Goal: Find contact information

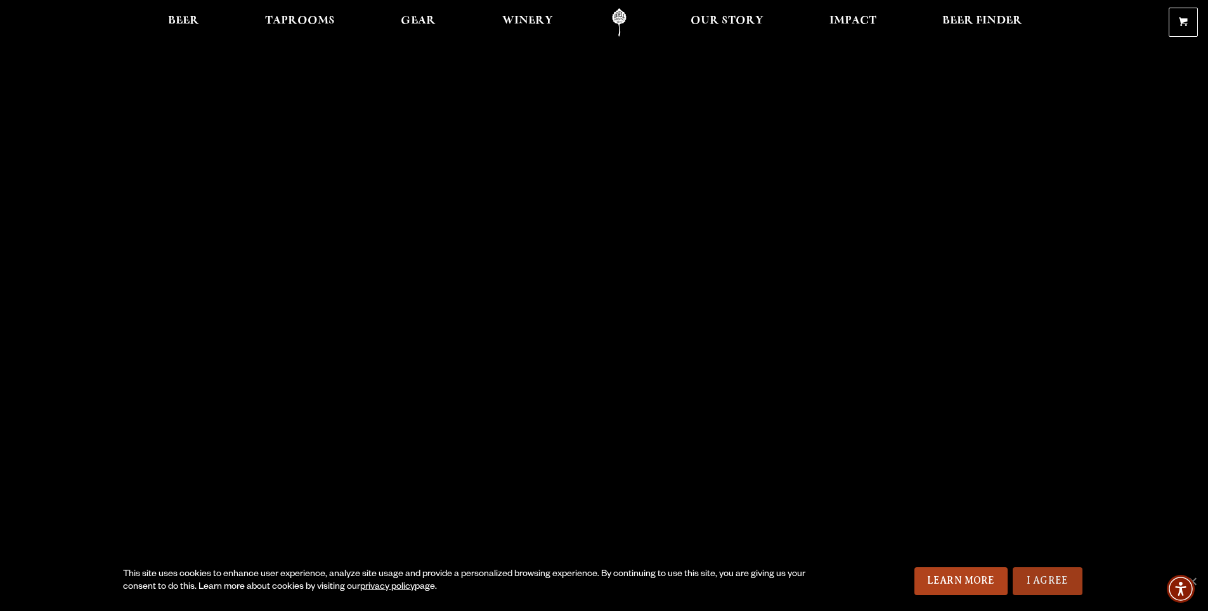
click at [1053, 580] on link "I Agree" at bounding box center [1047, 581] width 70 height 28
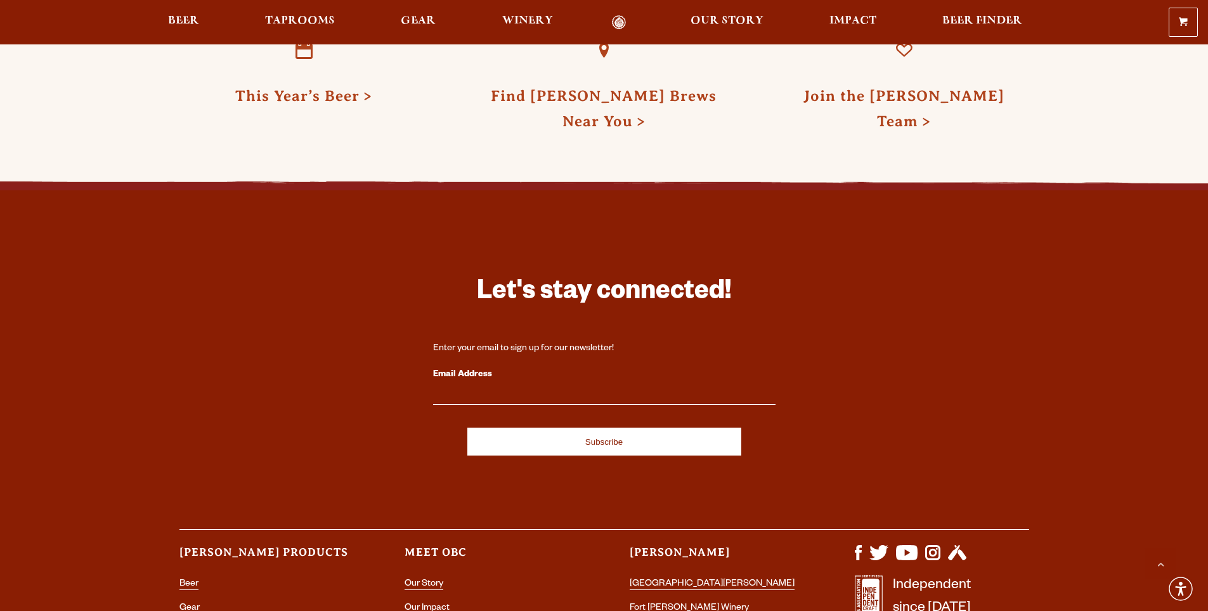
scroll to position [3752, 0]
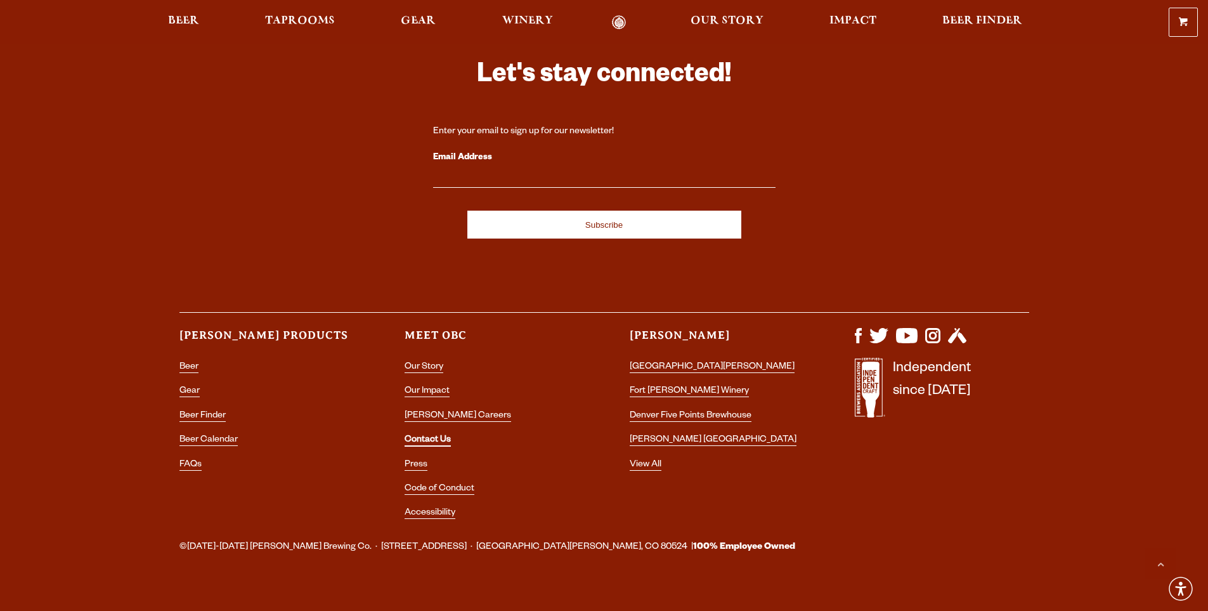
click at [432, 435] on link "Contact Us" at bounding box center [427, 440] width 46 height 11
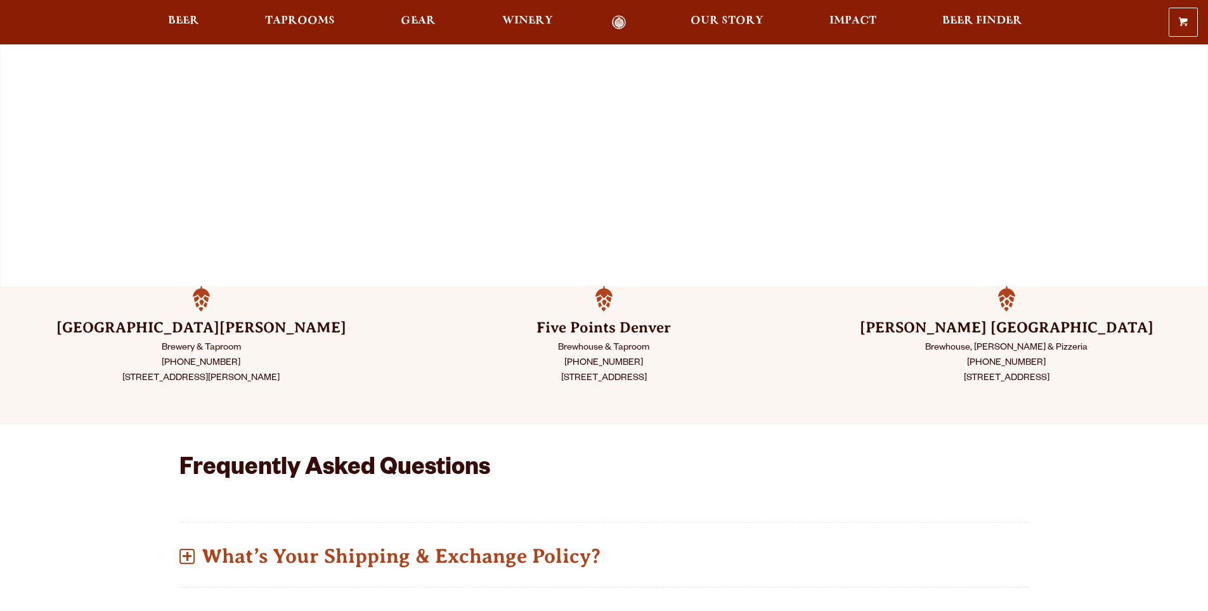
scroll to position [127, 0]
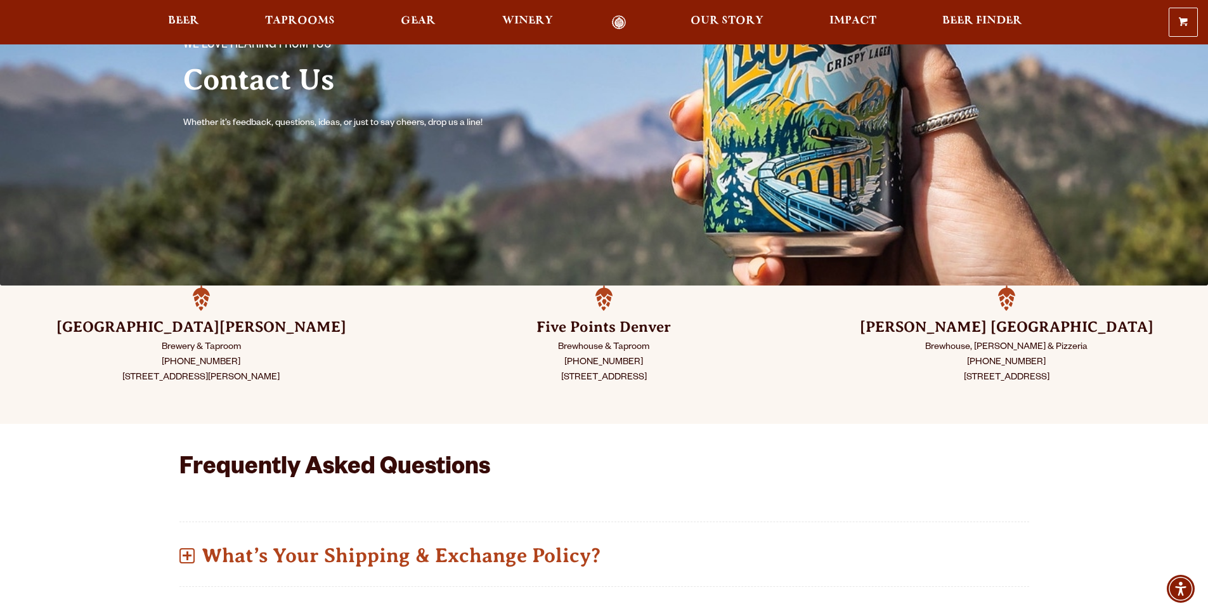
drag, startPoint x: 166, startPoint y: 360, endPoint x: 249, endPoint y: 361, distance: 83.1
click at [249, 361] on p "Brewery & Taproom [PHONE_NUMBER] [STREET_ADDRESS][PERSON_NAME]" at bounding box center [201, 363] width 339 height 46
copy p "[PHONE_NUMBER]"
drag, startPoint x: 109, startPoint y: 375, endPoint x: 304, endPoint y: 380, distance: 195.3
click at [304, 380] on p "Brewery & Taproom [PHONE_NUMBER] [STREET_ADDRESS][PERSON_NAME]" at bounding box center [201, 363] width 339 height 46
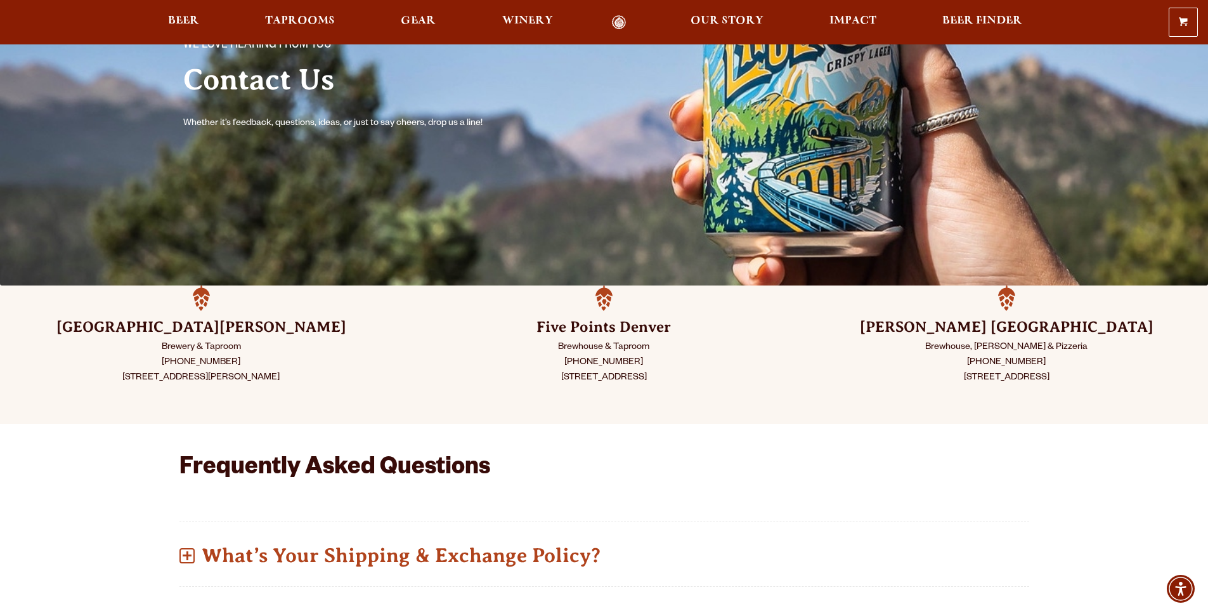
copy p "[STREET_ADDRESS][PERSON_NAME]"
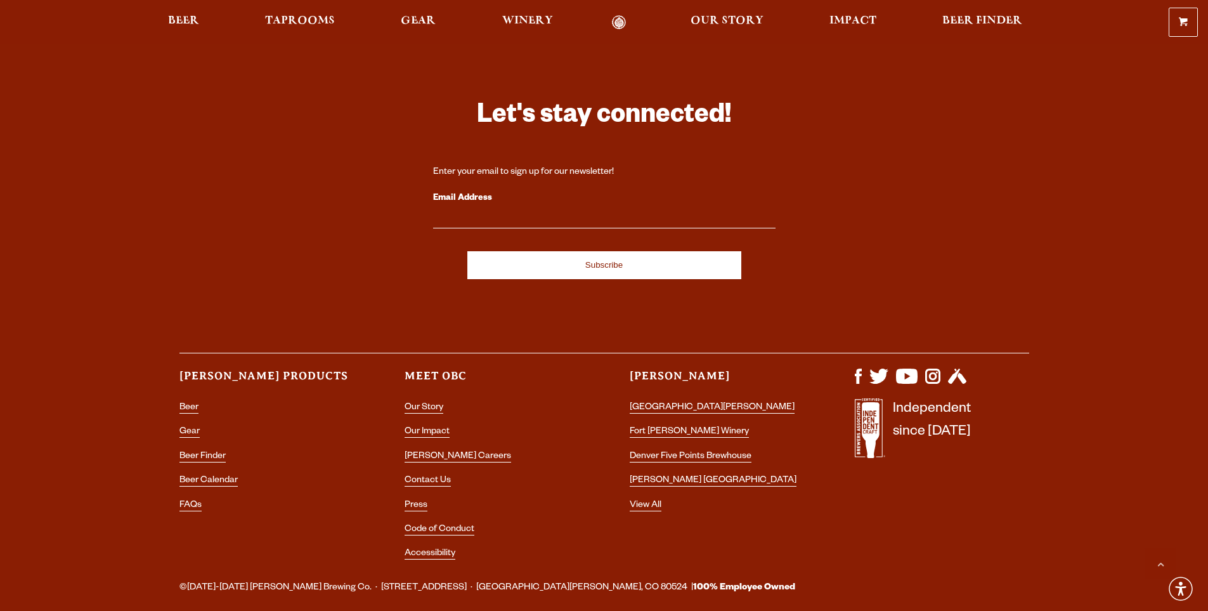
scroll to position [2386, 0]
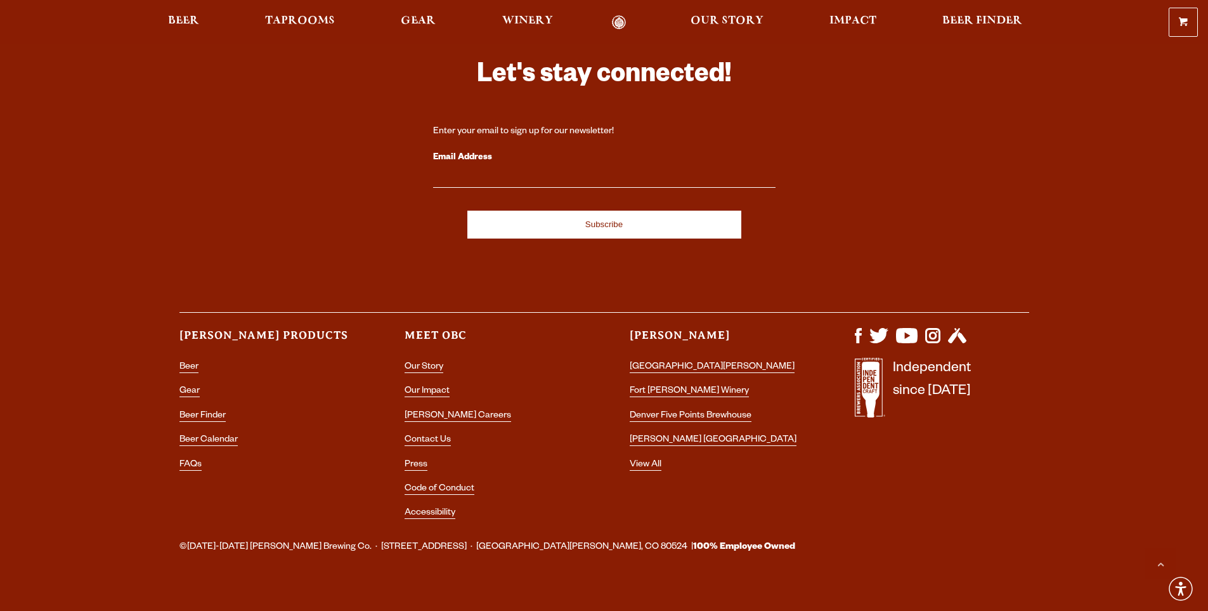
click at [243, 539] on span "©[DATE]-[DATE] [PERSON_NAME] Brewing Co. · [STREET_ADDRESS] · [GEOGRAPHIC_DATA]…" at bounding box center [487, 547] width 616 height 16
drag, startPoint x: 243, startPoint y: 526, endPoint x: 294, endPoint y: 523, distance: 50.8
click at [294, 539] on span "©[DATE]-[DATE] [PERSON_NAME] Brewing Co. · [STREET_ADDRESS] · [GEOGRAPHIC_DATA]…" at bounding box center [487, 547] width 616 height 16
copy span "[PERSON_NAME] Brewing Co"
